Goal: Task Accomplishment & Management: Manage account settings

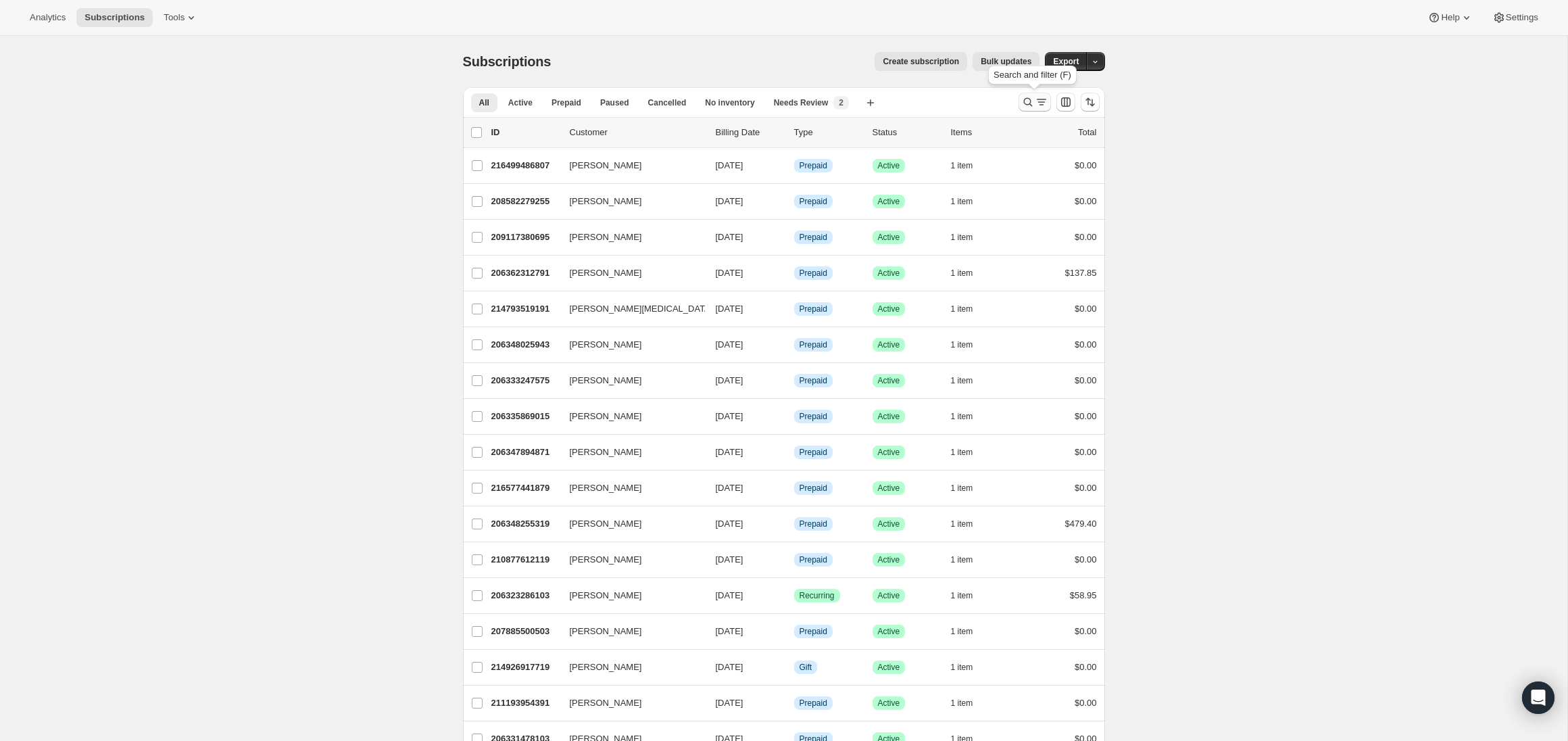
click at [1023, 97] on icon "Search and filter results" at bounding box center [1027, 101] width 13 height 13
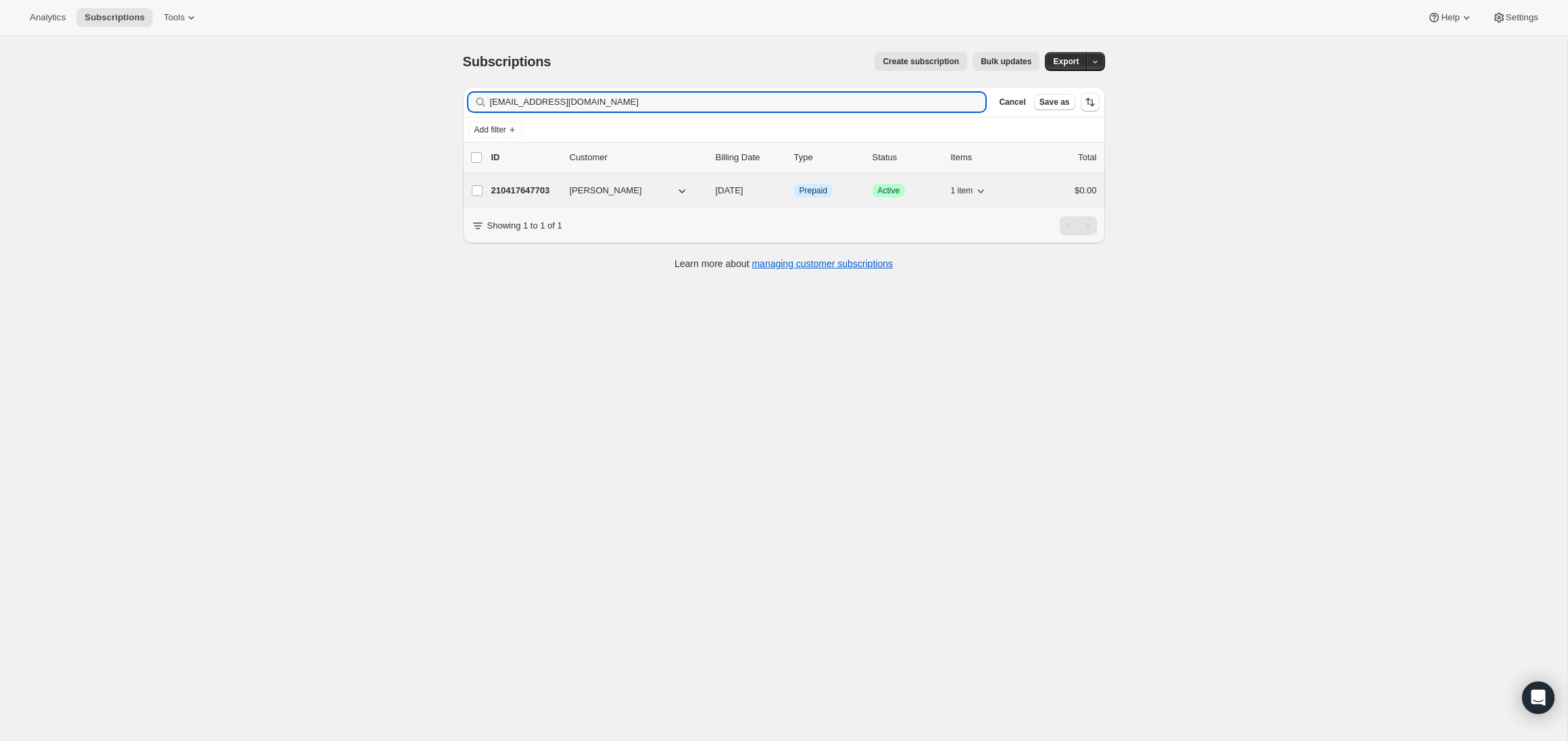
type input "[EMAIL_ADDRESS][DOMAIN_NAME]"
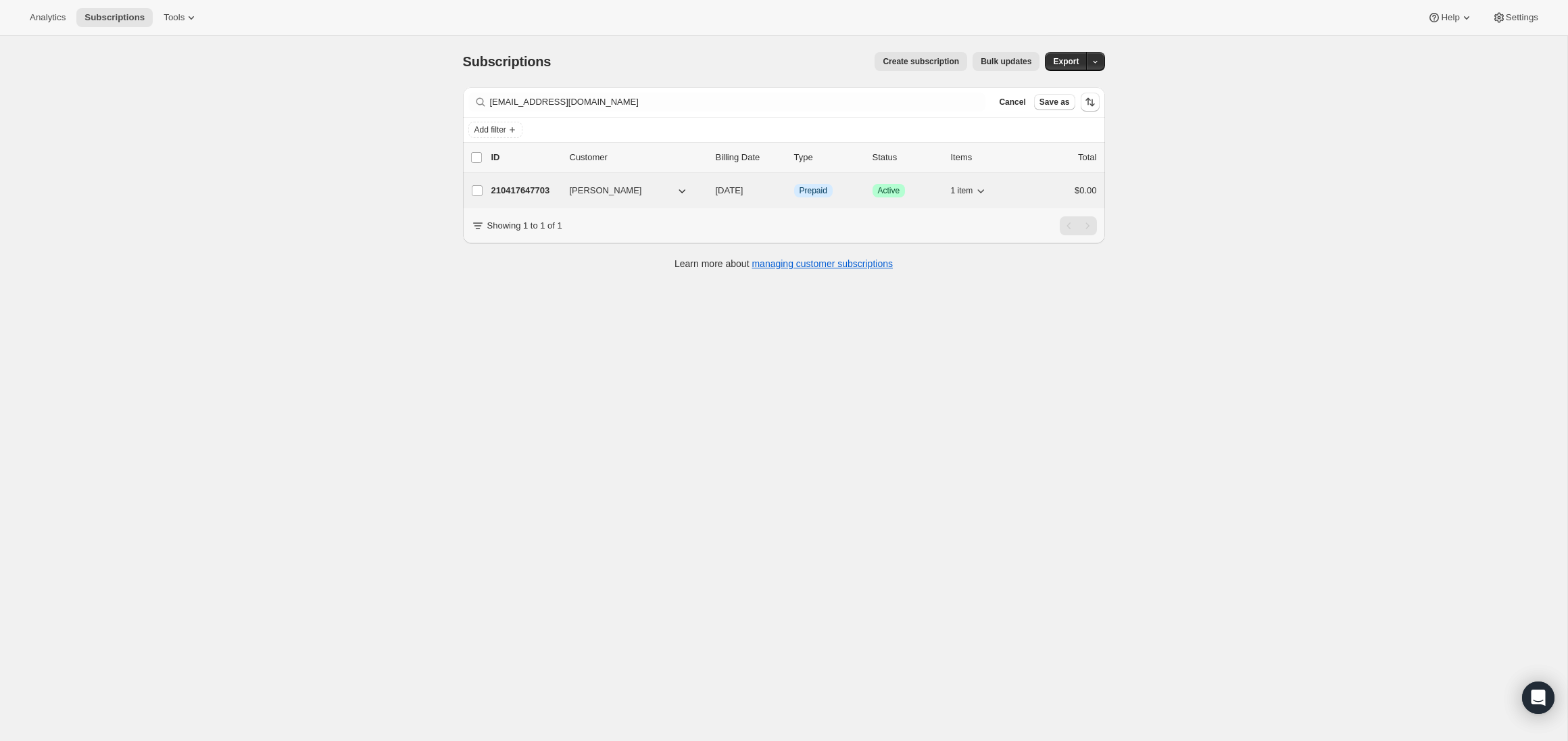
click at [540, 184] on p "210417647703" at bounding box center [524, 190] width 67 height 13
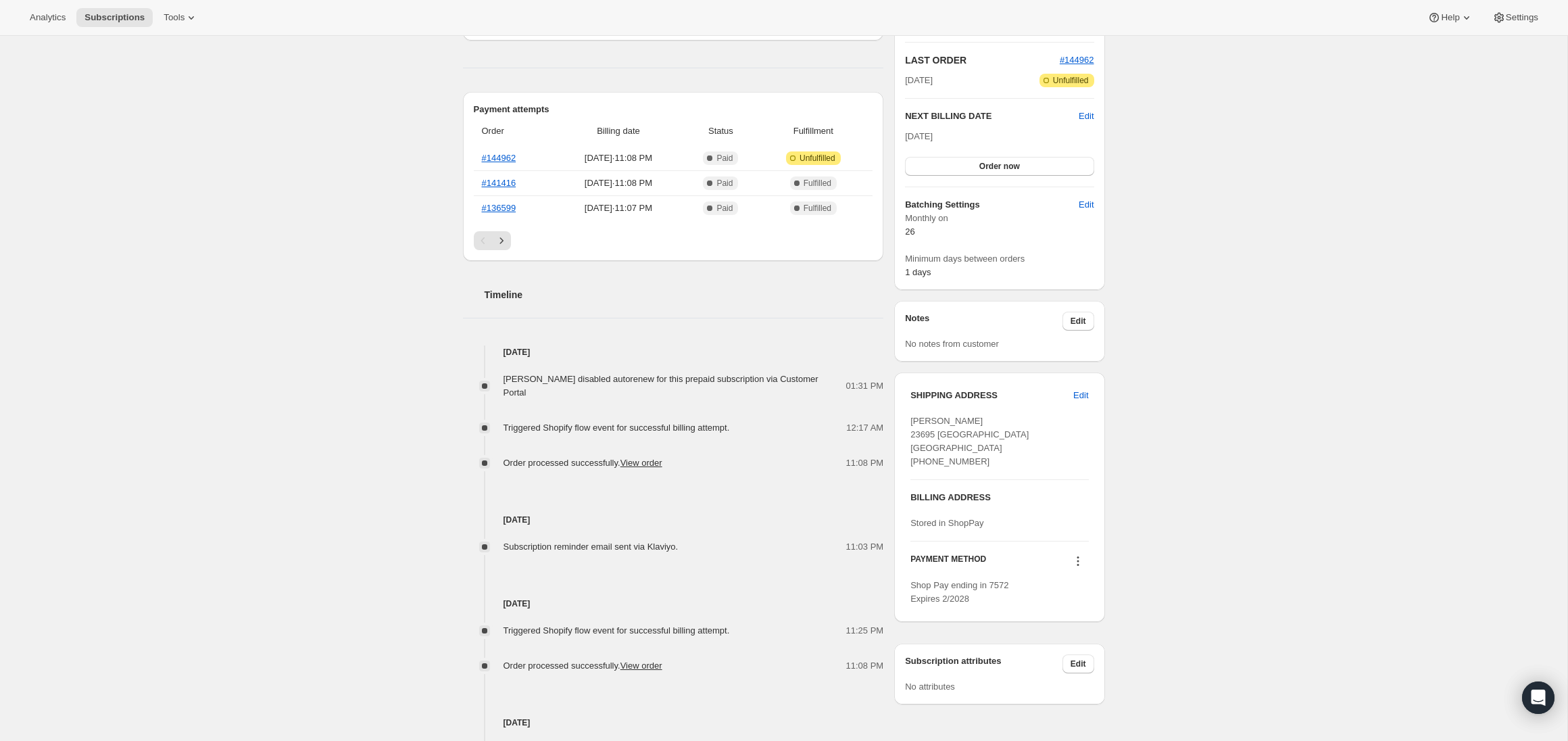
scroll to position [261, 0]
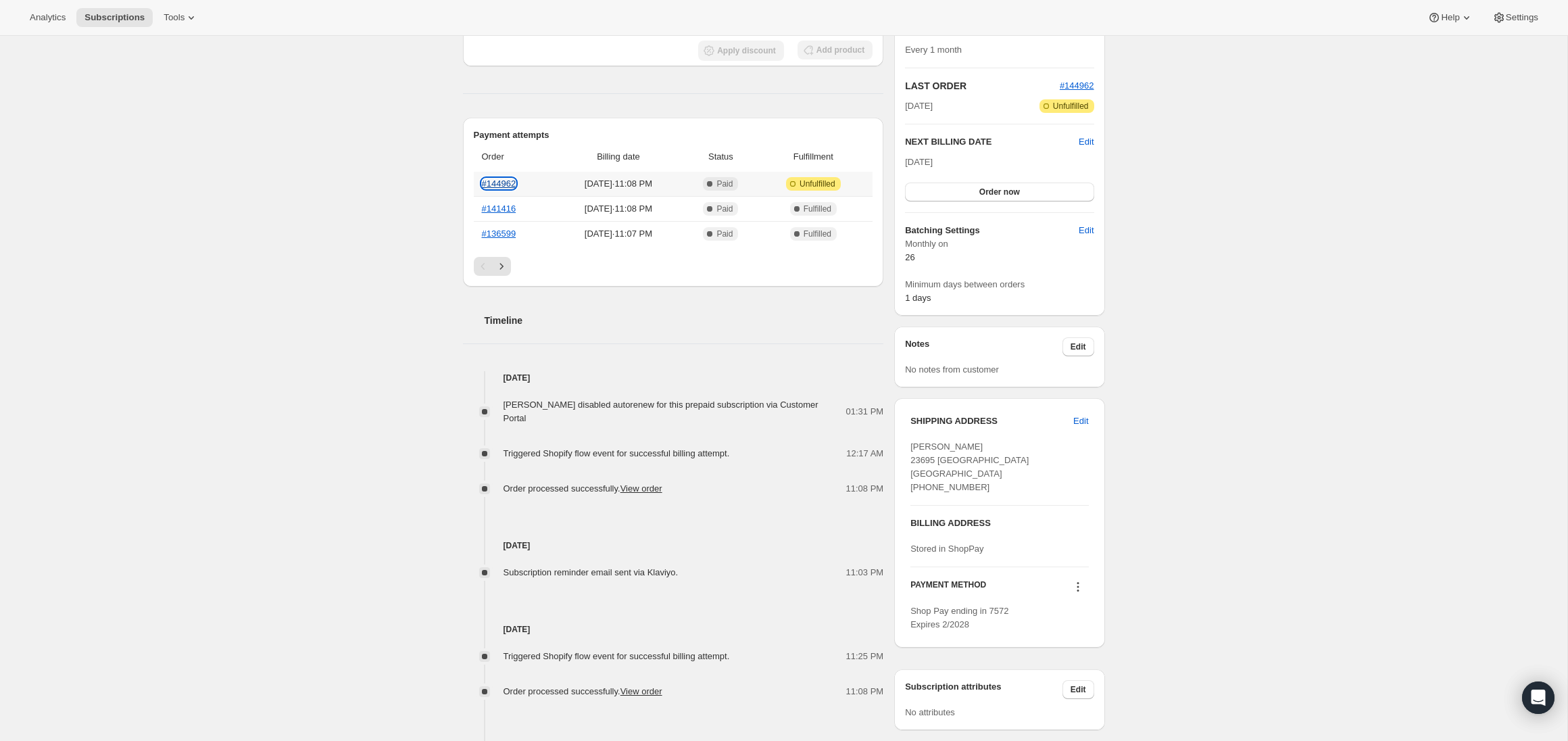
click at [496, 178] on link "#144962" at bounding box center [499, 184] width 34 height 10
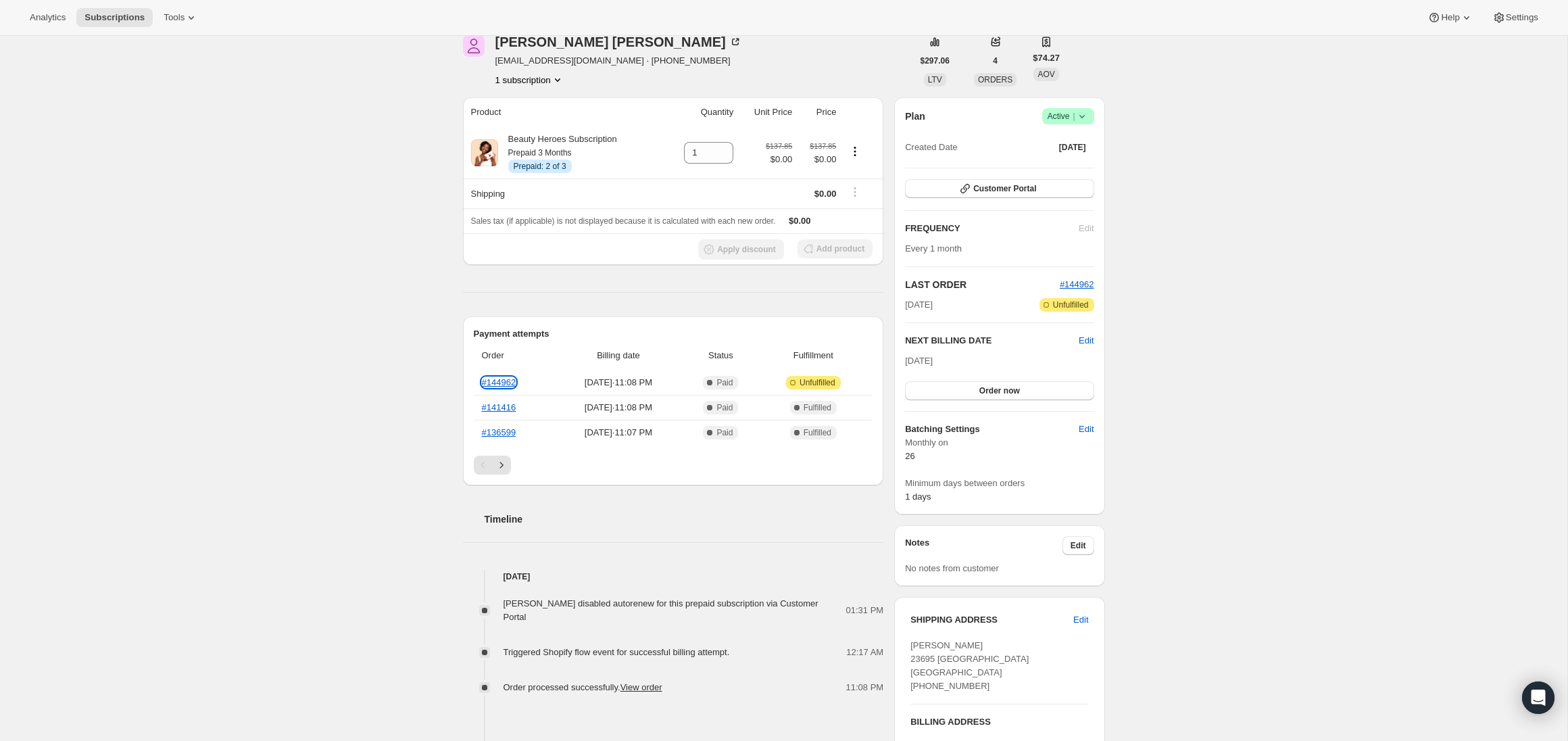
scroll to position [0, 0]
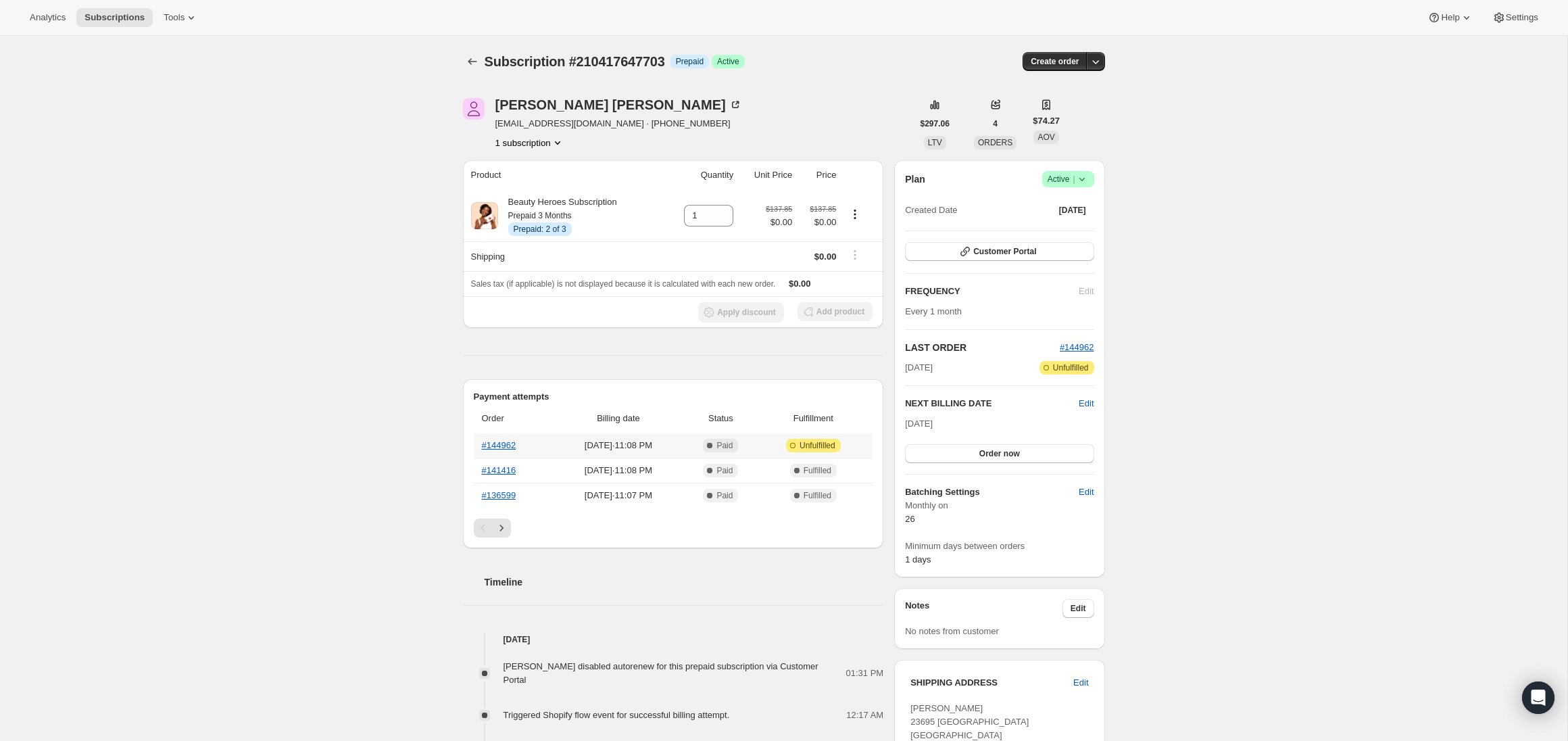
click at [494, 451] on th "#144962" at bounding box center [513, 446] width 79 height 24
click at [1022, 246] on button "Customer Portal" at bounding box center [999, 252] width 189 height 19
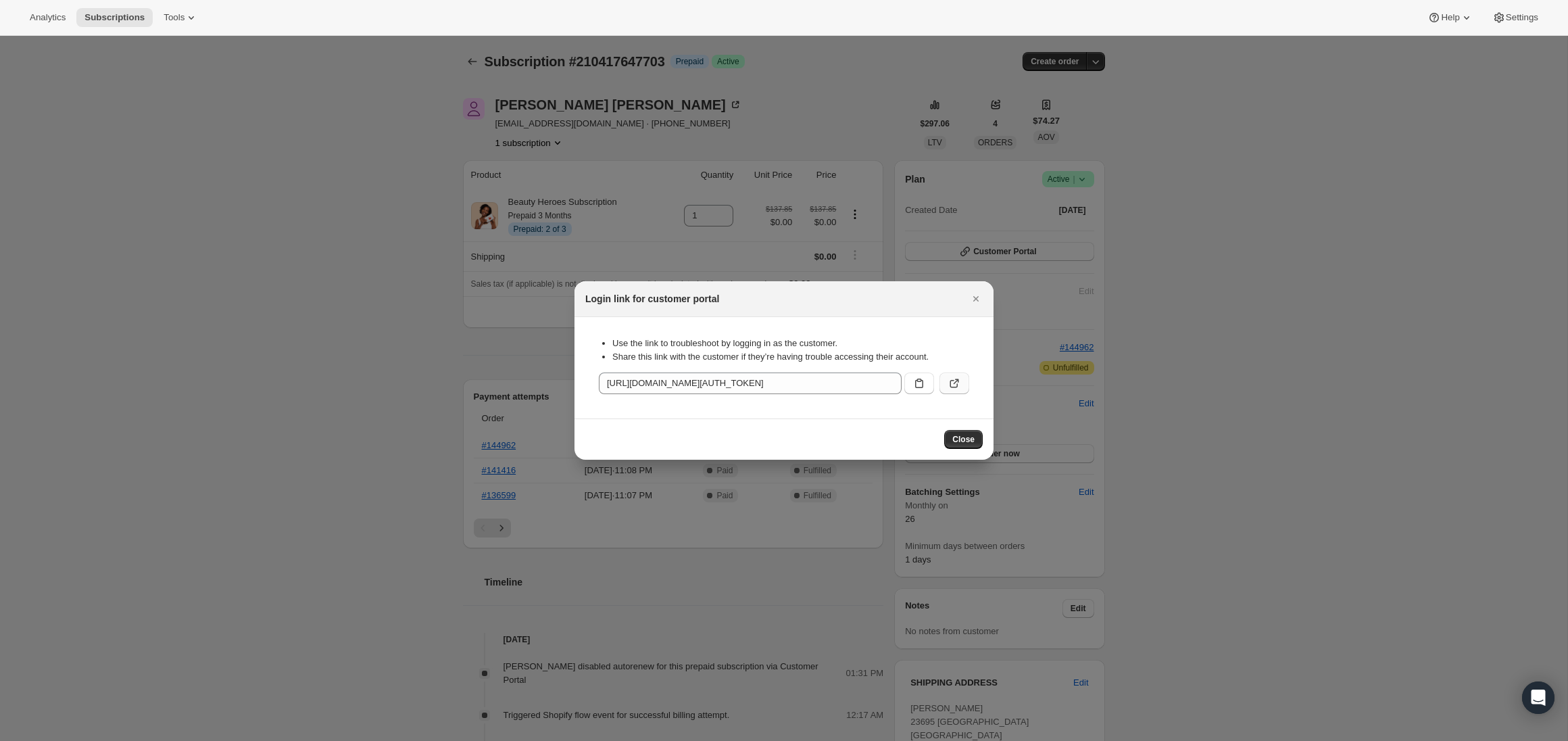
click at [950, 387] on icon ":rca:" at bounding box center [954, 383] width 13 height 13
click at [979, 304] on icon "Close" at bounding box center [975, 298] width 13 height 13
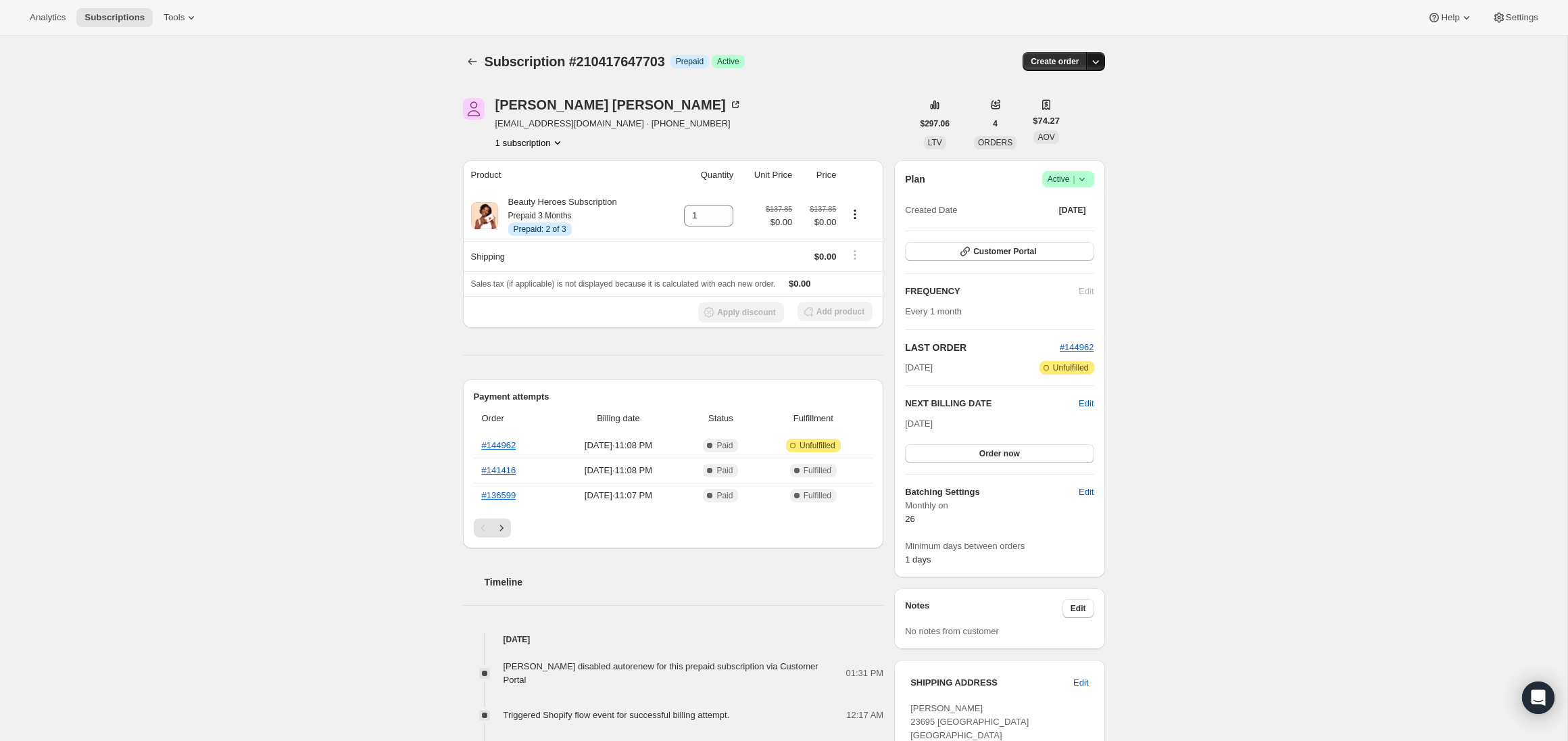
click at [1092, 64] on icon "button" at bounding box center [1095, 61] width 13 height 13
click at [1205, 129] on div "Subscription #210417647703. This page is ready Subscription #210417647703 Info …" at bounding box center [784, 641] width 1567 height 1209
click at [547, 140] on button "1 subscription" at bounding box center [529, 142] width 69 height 13
click at [619, 139] on div "1 subscription" at bounding box center [618, 142] width 246 height 13
click at [539, 225] on span "Prepaid: 2 of 3" at bounding box center [540, 229] width 52 height 10
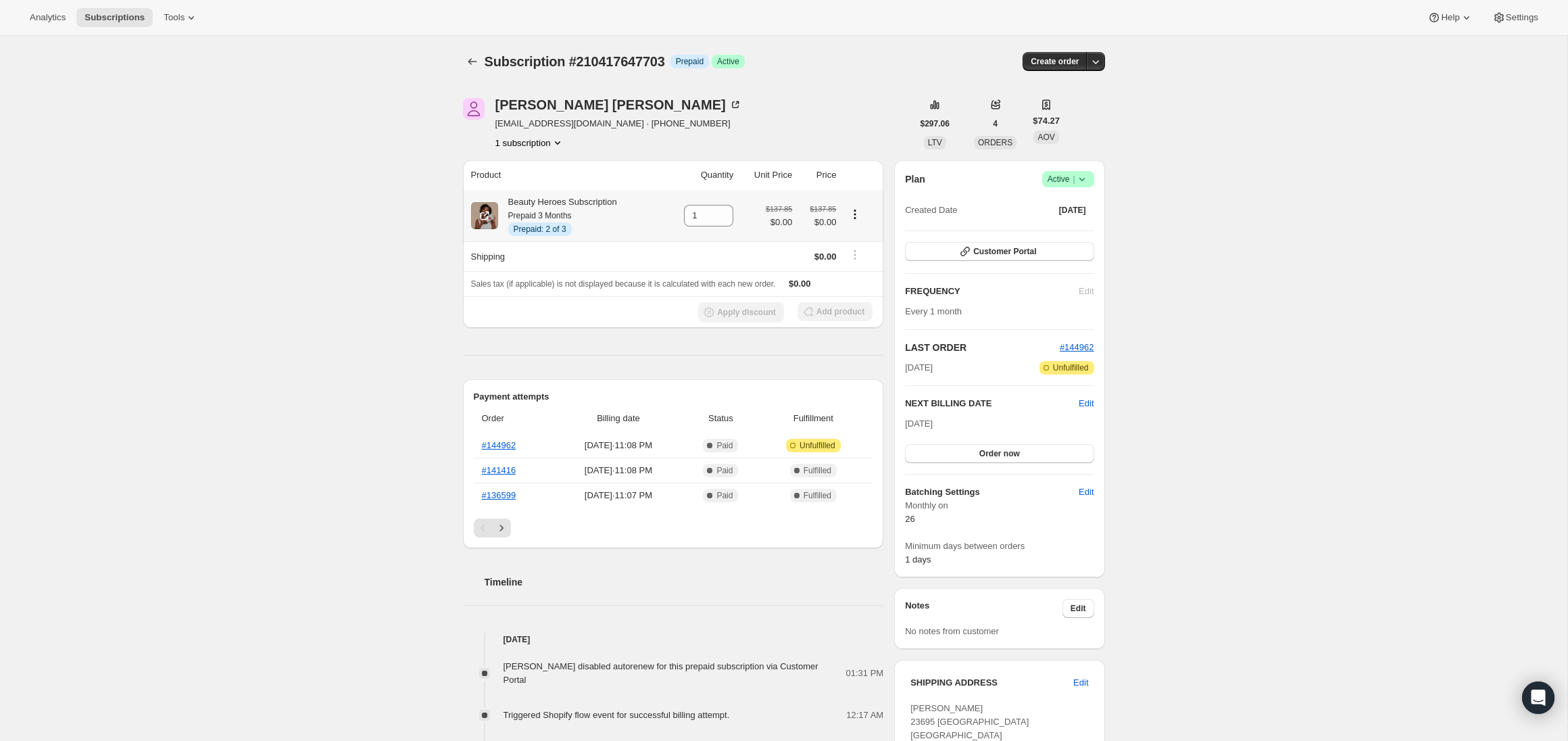
click at [854, 216] on icon "Product actions" at bounding box center [854, 214] width 13 height 13
click at [853, 202] on td at bounding box center [862, 215] width 44 height 52
click at [601, 114] on div "[PERSON_NAME] [EMAIL_ADDRESS][DOMAIN_NAME] · [PHONE_NUMBER] 1 subscription" at bounding box center [618, 123] width 246 height 52
click at [1084, 490] on span "Edit" at bounding box center [1086, 491] width 15 height 13
select select "MONTHDAY"
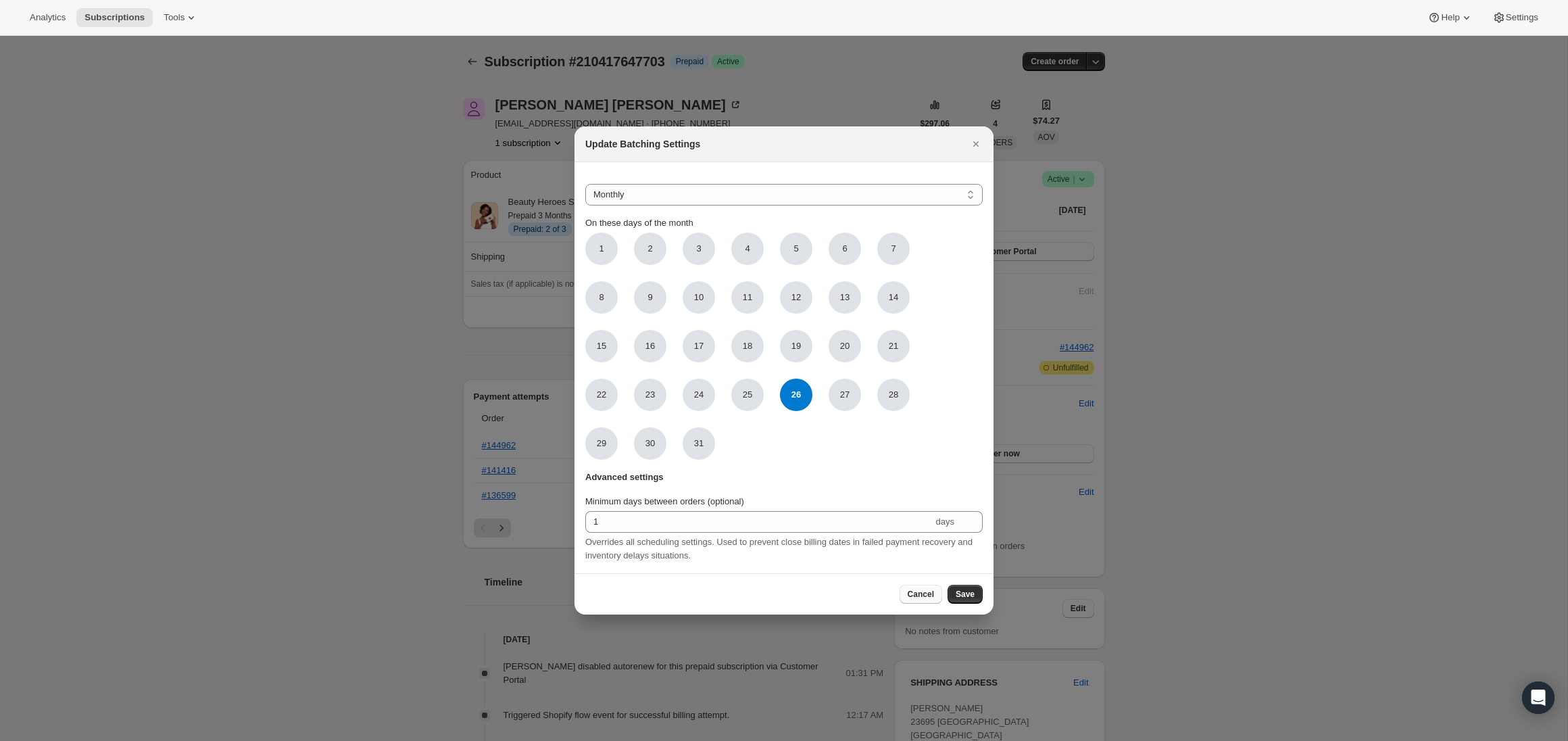
click at [915, 592] on span "Cancel" at bounding box center [921, 594] width 26 height 10
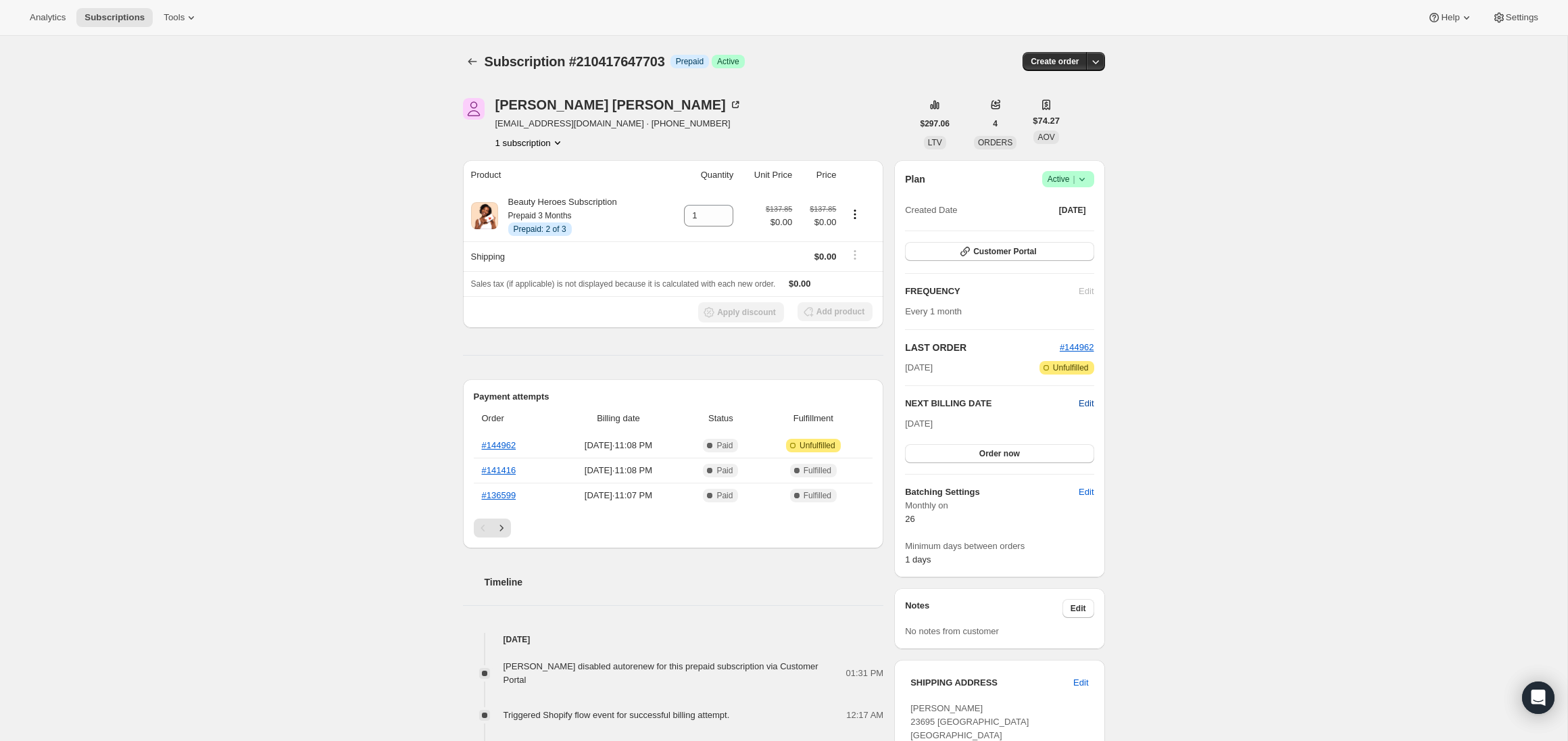
click at [1084, 403] on span "Edit" at bounding box center [1086, 403] width 15 height 13
click at [1154, 354] on div "Subscription #210417647703. This page is ready Subscription #210417647703 Info …" at bounding box center [784, 641] width 1567 height 1209
